Goal: Find specific page/section: Find specific page/section

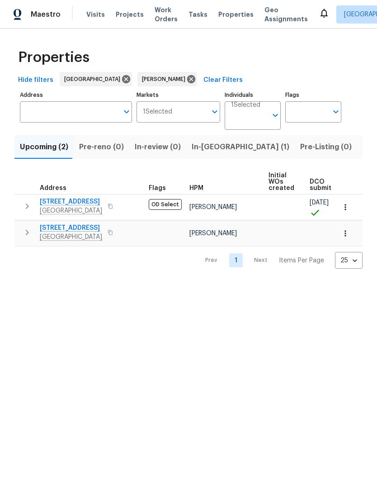
click at [95, 202] on span "[STREET_ADDRESS]" at bounding box center [71, 201] width 62 height 9
click at [362, 141] on span "Listed (9)" at bounding box center [379, 147] width 34 height 13
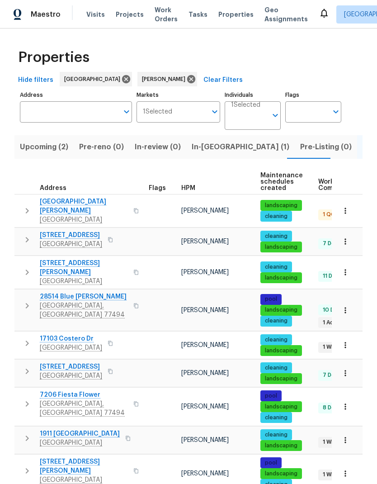
click at [70, 277] on span "[GEOGRAPHIC_DATA]" at bounding box center [84, 281] width 88 height 9
click at [81, 334] on span "17103 Costero Dr" at bounding box center [71, 338] width 62 height 9
click at [75, 362] on span "[STREET_ADDRESS]" at bounding box center [71, 366] width 62 height 9
click at [73, 390] on span "7206 Fiesta Flower" at bounding box center [84, 394] width 88 height 9
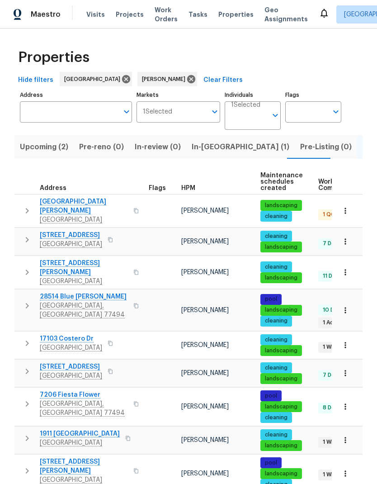
click at [93, 429] on span "1911 [GEOGRAPHIC_DATA]" at bounding box center [80, 433] width 80 height 9
click at [78, 457] on span "[STREET_ADDRESS][PERSON_NAME]" at bounding box center [84, 466] width 88 height 18
click at [244, 108] on input "Individuals" at bounding box center [249, 118] width 36 height 21
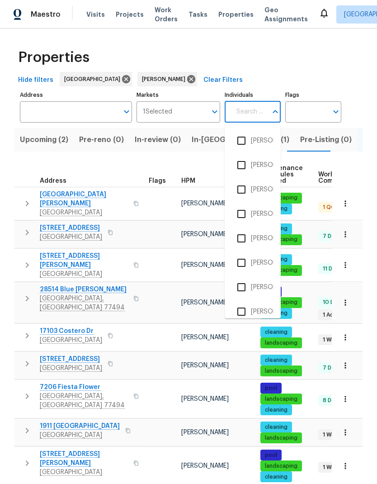
scroll to position [25, 0]
type input "m"
click at [148, 72] on div "[PERSON_NAME]" at bounding box center [167, 79] width 60 height 14
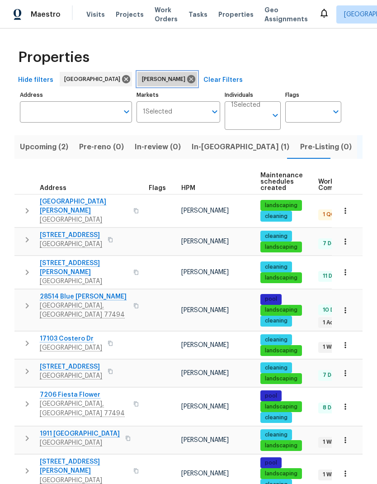
click at [187, 75] on icon at bounding box center [191, 79] width 8 height 8
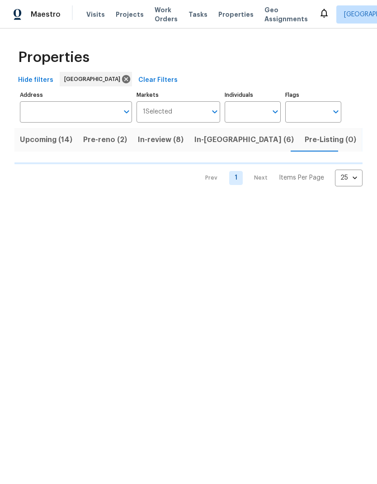
click at [254, 116] on input "Individuals" at bounding box center [246, 111] width 42 height 21
type input "mari"
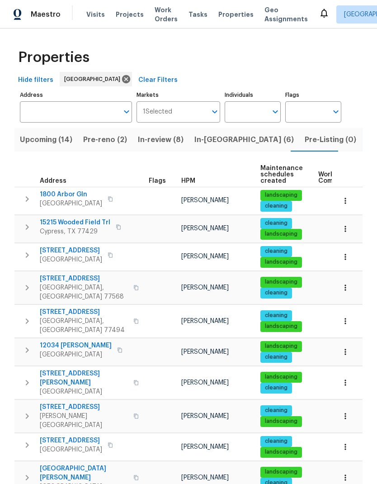
click at [157, 461] on td at bounding box center [161, 477] width 33 height 33
click at [251, 118] on input "Individuals" at bounding box center [246, 111] width 42 height 21
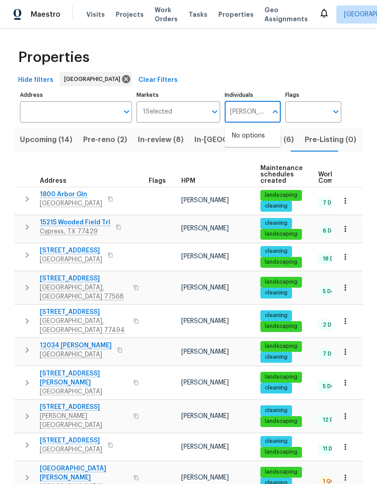
type input "[PERSON_NAME]"
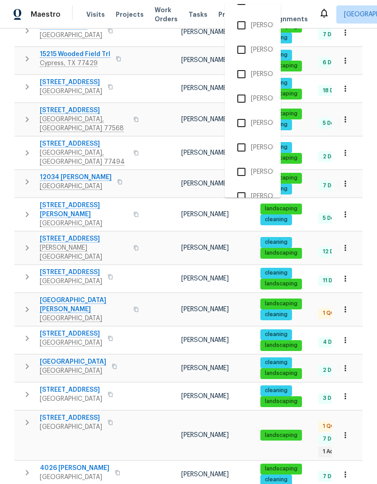
scroll to position [171, 0]
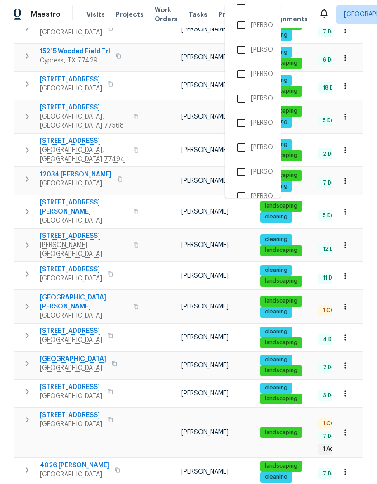
click at [249, 191] on input "checkbox" at bounding box center [241, 196] width 19 height 19
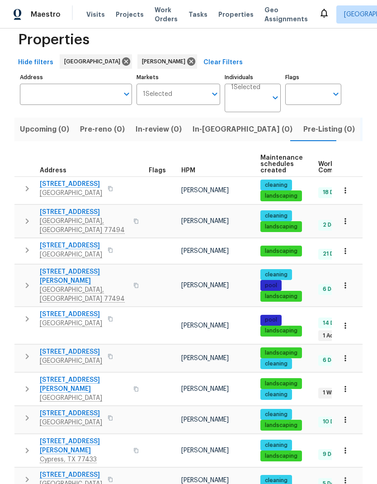
scroll to position [1, 0]
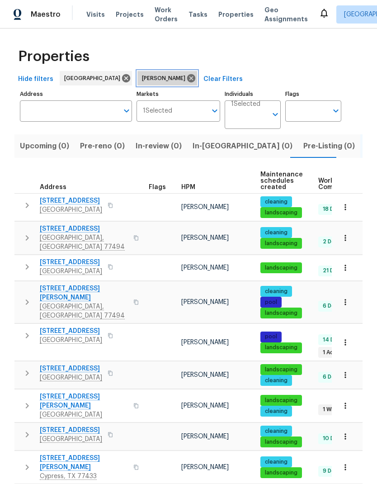
click at [187, 75] on icon at bounding box center [191, 78] width 8 height 8
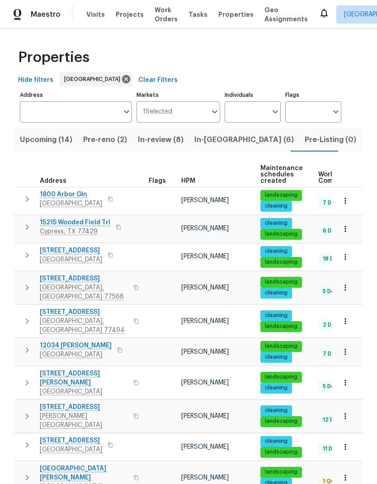
click at [160, 145] on span "In-review (8)" at bounding box center [161, 139] width 46 height 13
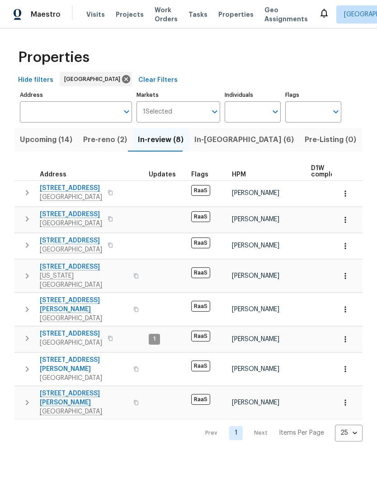
click at [245, 114] on input "Individuals" at bounding box center [246, 111] width 42 height 21
type input "[PERSON_NAME]"
click at [242, 144] on input "checkbox" at bounding box center [241, 140] width 19 height 19
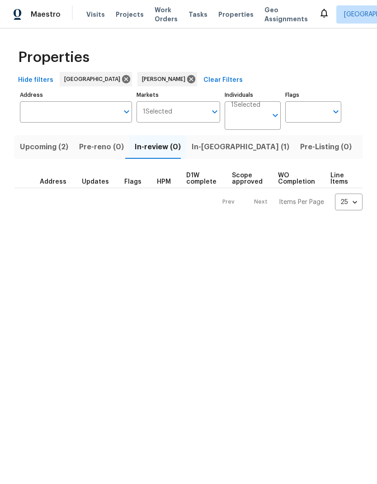
click at [48, 149] on span "Upcoming (2)" at bounding box center [44, 147] width 48 height 13
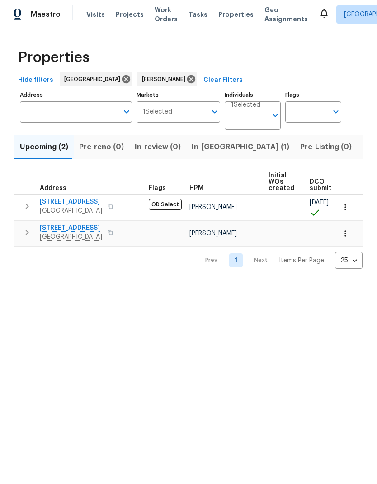
click at [345, 205] on icon "button" at bounding box center [344, 207] width 1 height 6
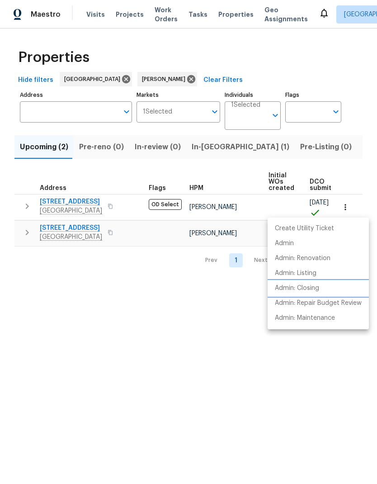
click at [310, 288] on p "Admin: Closing" at bounding box center [297, 287] width 44 height 9
click at [202, 323] on div at bounding box center [188, 242] width 377 height 484
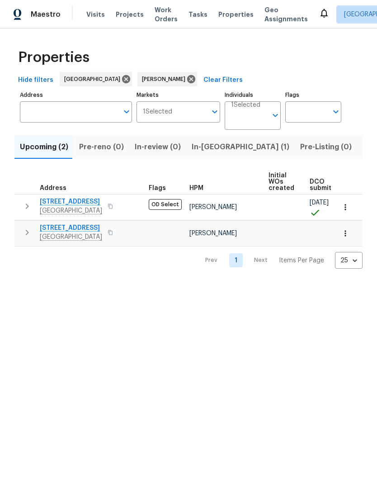
click at [348, 232] on icon "button" at bounding box center [345, 233] width 9 height 9
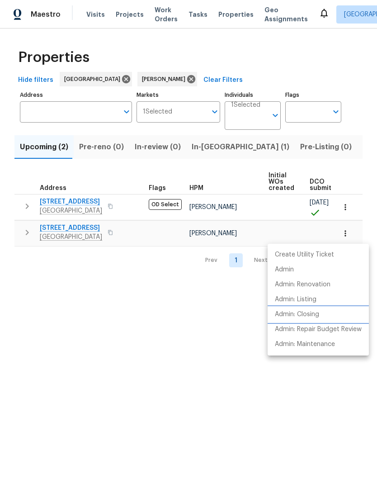
click at [313, 316] on p "Admin: Closing" at bounding box center [297, 314] width 44 height 9
click at [173, 355] on div at bounding box center [188, 242] width 377 height 484
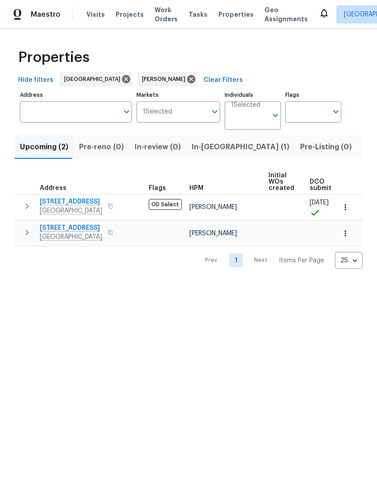
click at [362, 146] on span "Listed (9)" at bounding box center [379, 147] width 34 height 13
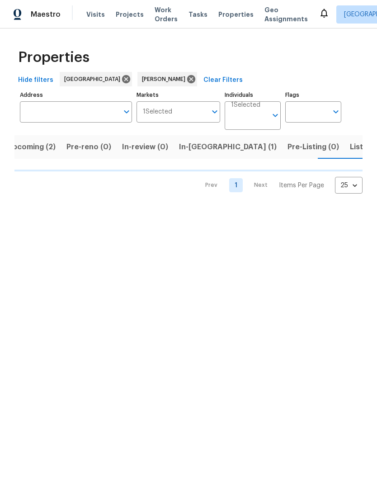
scroll to position [0, 13]
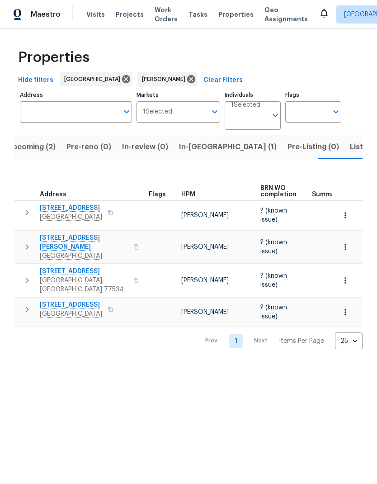
click at [80, 233] on span "[STREET_ADDRESS][PERSON_NAME]" at bounding box center [84, 242] width 88 height 18
